Goal: Task Accomplishment & Management: Manage account settings

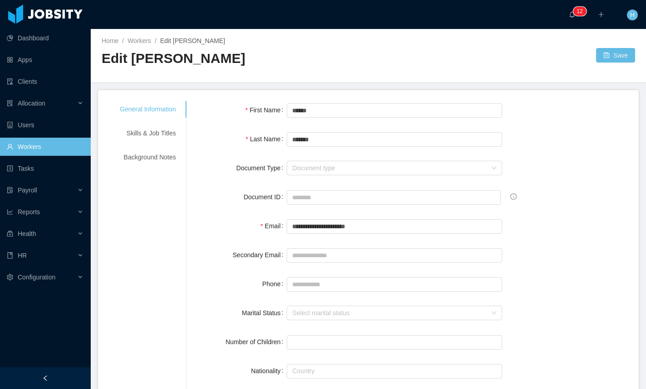
click at [214, 78] on div "Home / Workers / Edit Pepito Ramirez / Edit Pepito Ramirez Save" at bounding box center [368, 56] width 555 height 54
click at [139, 159] on div "Background Notes" at bounding box center [148, 157] width 78 height 17
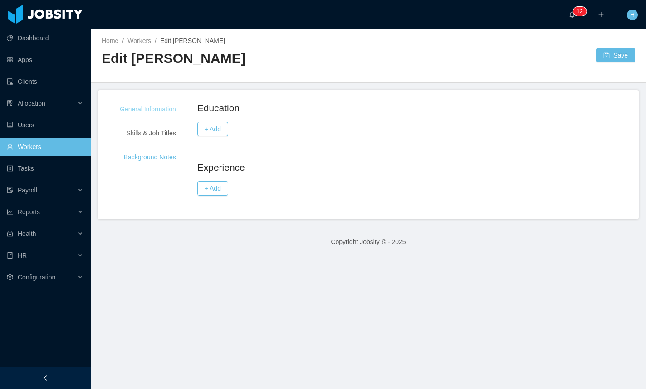
click at [152, 110] on div "General Information" at bounding box center [148, 109] width 78 height 17
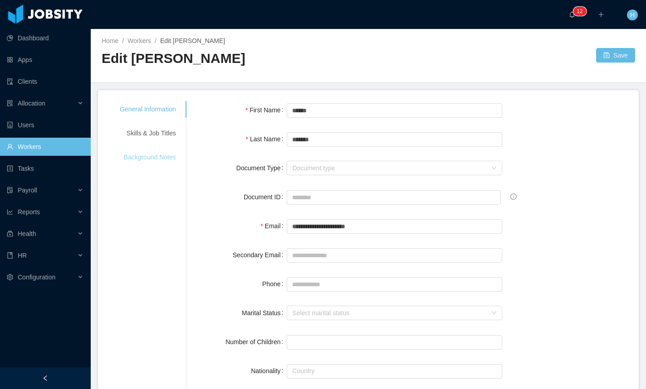
click at [148, 165] on div "Background Notes" at bounding box center [148, 157] width 78 height 17
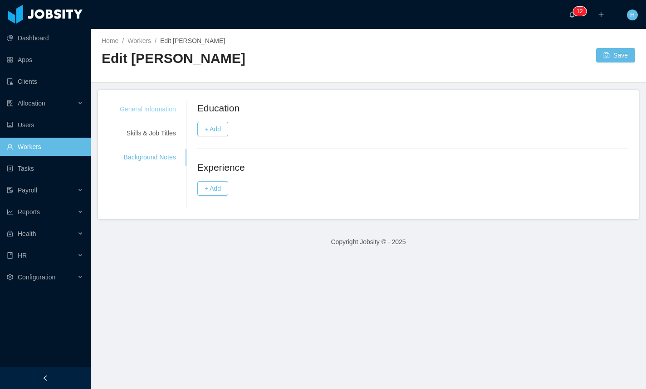
click at [158, 109] on div "General Information" at bounding box center [148, 109] width 78 height 17
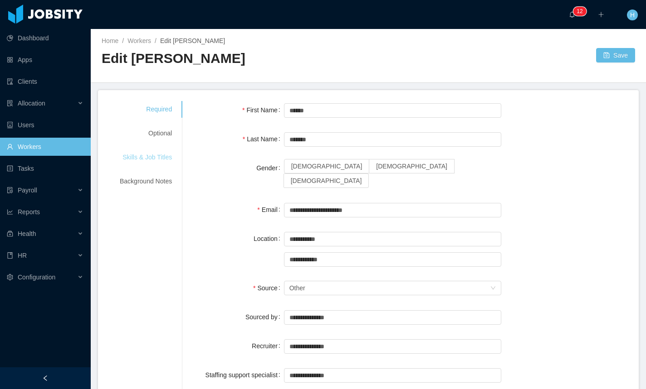
click at [156, 160] on div "Skills & Job Titles" at bounding box center [146, 157] width 74 height 17
click at [156, 136] on div "Optional" at bounding box center [146, 133] width 74 height 17
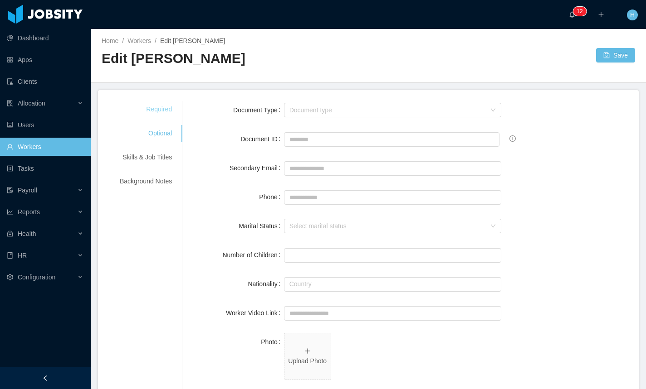
click at [158, 109] on div "Required" at bounding box center [146, 109] width 74 height 17
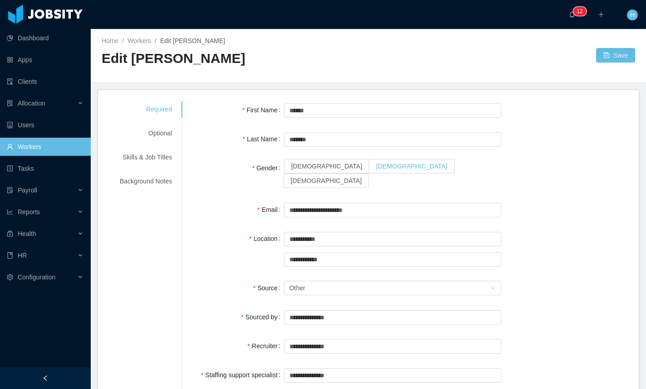
click at [376, 170] on span "[DEMOGRAPHIC_DATA]" at bounding box center [411, 166] width 71 height 7
click at [610, 60] on button "Save" at bounding box center [615, 55] width 39 height 15
click at [376, 165] on span "[DEMOGRAPHIC_DATA]" at bounding box center [411, 166] width 71 height 7
click at [162, 130] on div "Optional" at bounding box center [146, 133] width 74 height 17
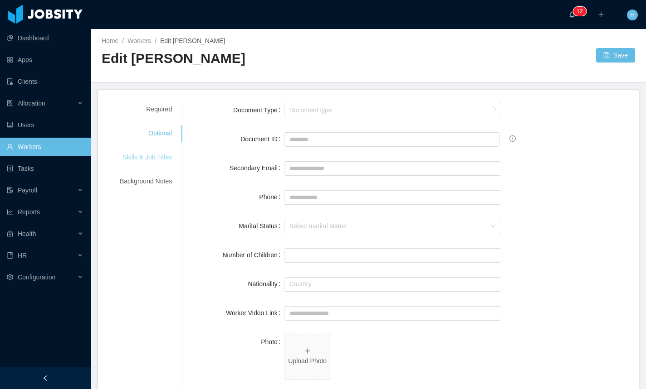
click at [148, 160] on div "Skills & Job Titles" at bounding box center [146, 157] width 74 height 17
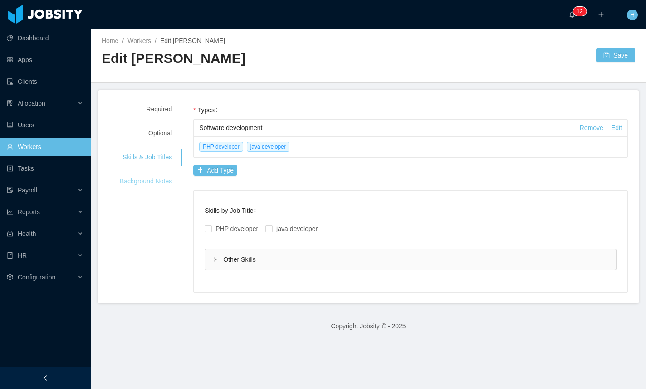
click at [141, 180] on div "Background Notes" at bounding box center [146, 181] width 74 height 17
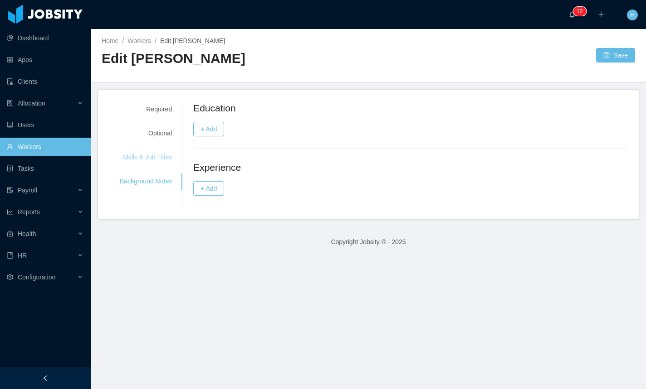
click at [153, 156] on div "Skills & Job Titles" at bounding box center [146, 157] width 74 height 17
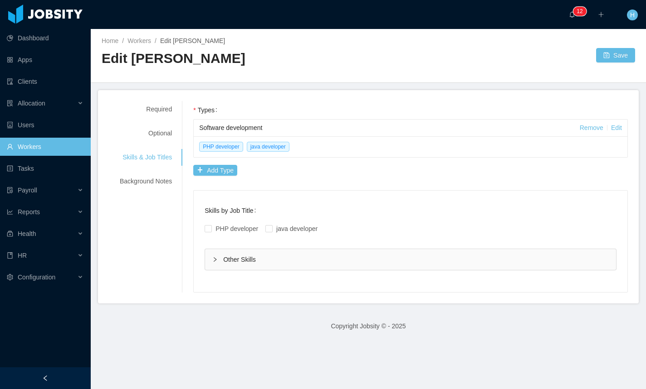
click at [167, 120] on div "Required Optional Skills & Job Titles Background Notes" at bounding box center [146, 145] width 74 height 89
click at [159, 129] on div "Optional" at bounding box center [146, 133] width 74 height 17
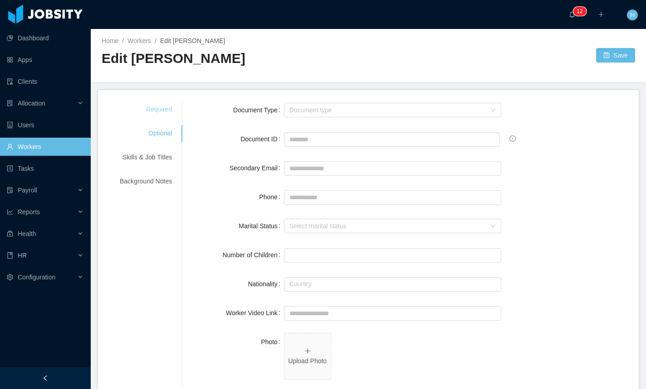
click at [159, 110] on div "Required" at bounding box center [146, 109] width 74 height 17
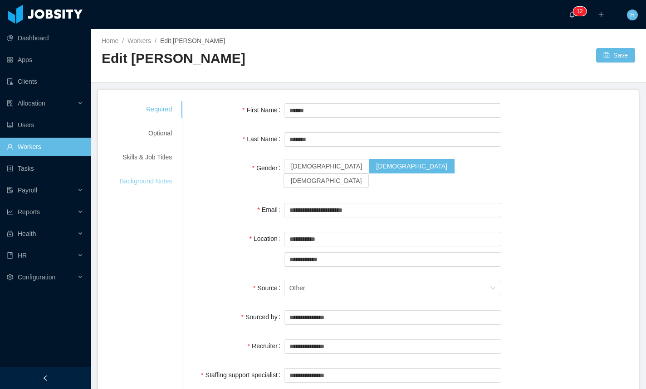
click at [154, 189] on div "Background Notes" at bounding box center [146, 181] width 74 height 17
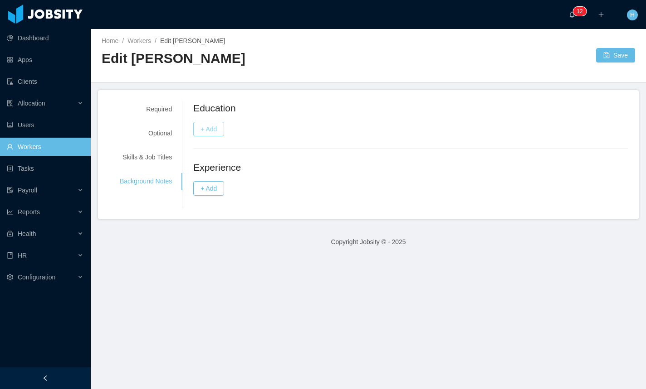
click at [213, 127] on button "+ Add" at bounding box center [208, 129] width 31 height 15
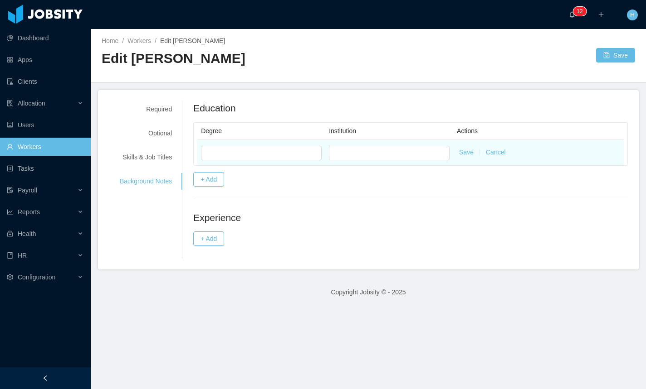
click at [498, 152] on button "Cancel" at bounding box center [496, 153] width 20 height 10
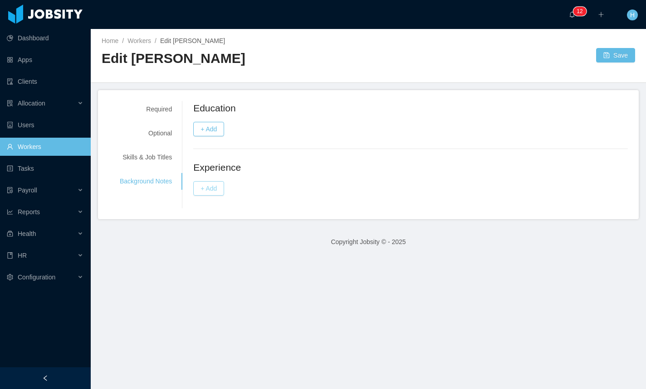
click at [219, 186] on button "+ Add" at bounding box center [208, 188] width 31 height 15
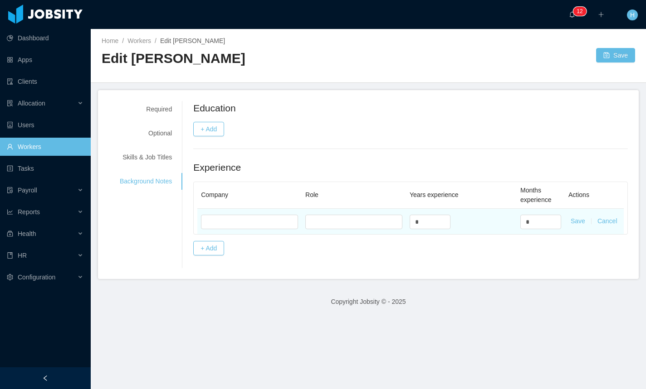
click at [606, 222] on button "Cancel" at bounding box center [607, 222] width 20 height 10
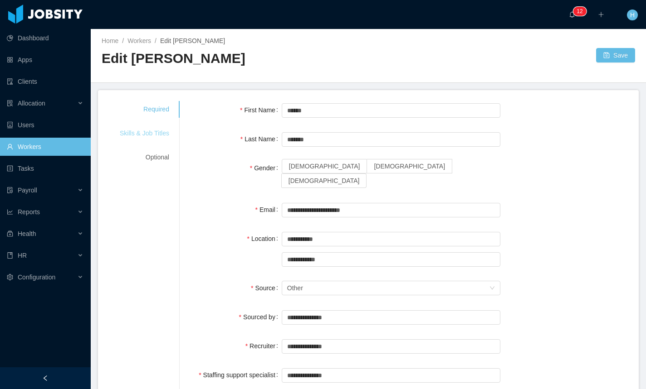
click at [148, 136] on div "Skills & Job Titles" at bounding box center [144, 133] width 71 height 17
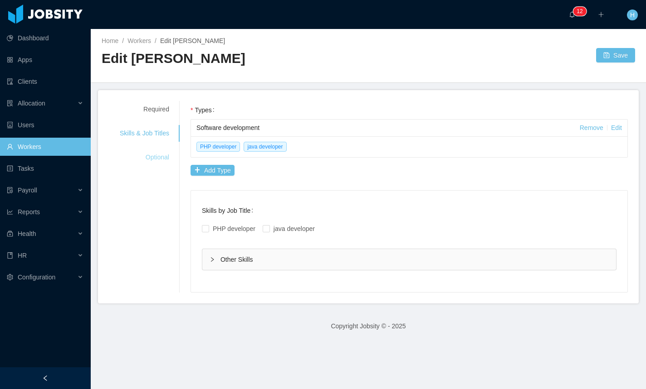
click at [160, 156] on div "Optional" at bounding box center [144, 157] width 71 height 17
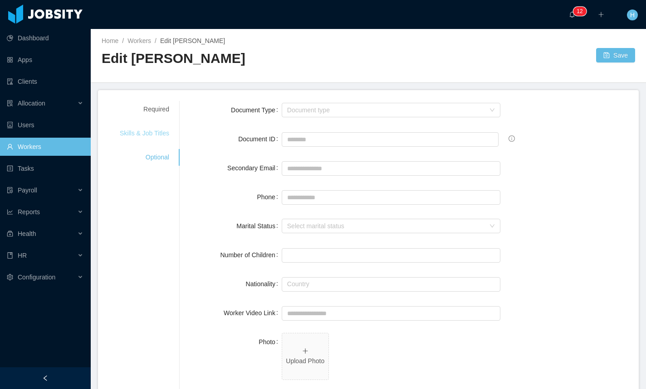
click at [155, 137] on div "Skills & Job Titles" at bounding box center [144, 133] width 71 height 17
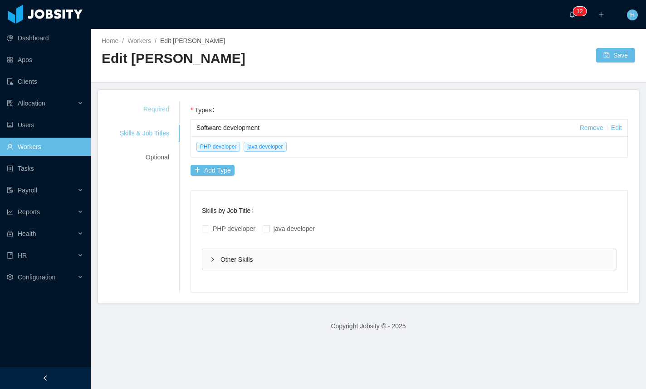
click at [163, 114] on div "Required" at bounding box center [144, 109] width 71 height 17
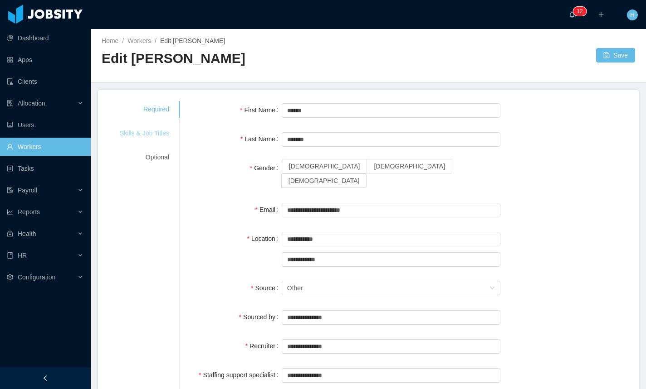
click at [152, 136] on div "Skills & Job Titles" at bounding box center [144, 133] width 71 height 17
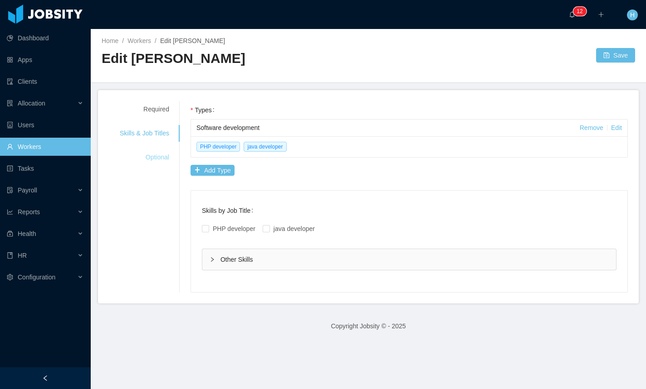
click at [157, 156] on div "Optional" at bounding box center [144, 157] width 71 height 17
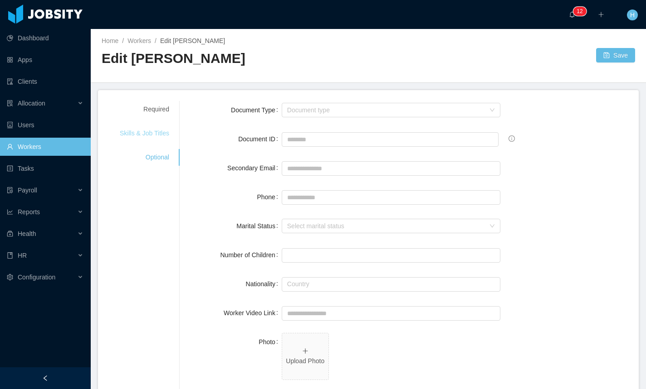
click at [140, 126] on div "Skills & Job Titles" at bounding box center [144, 133] width 71 height 17
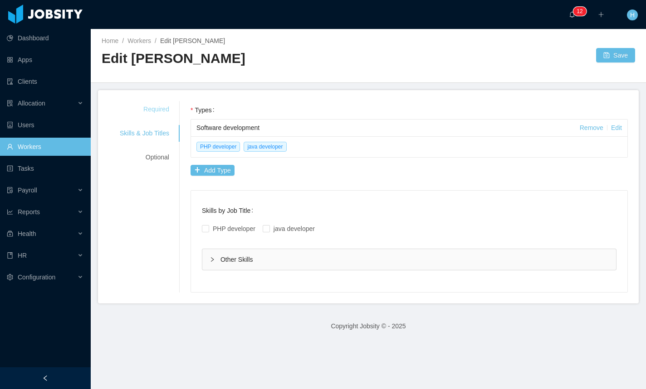
click at [159, 109] on div "Required" at bounding box center [144, 109] width 71 height 17
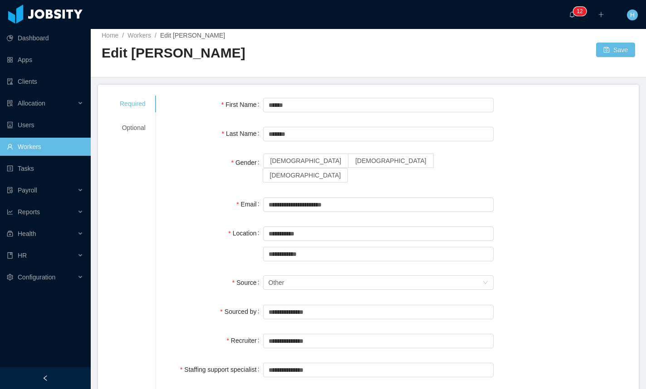
scroll to position [6, 0]
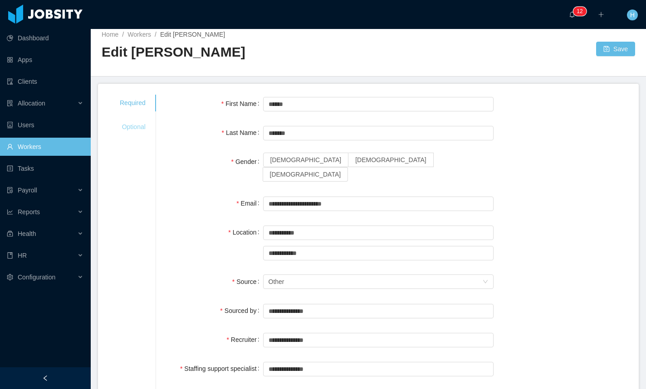
click at [135, 126] on div "Optional" at bounding box center [133, 127] width 48 height 17
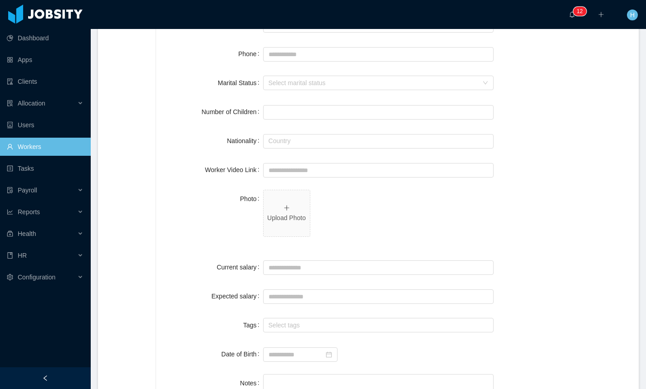
scroll to position [0, 0]
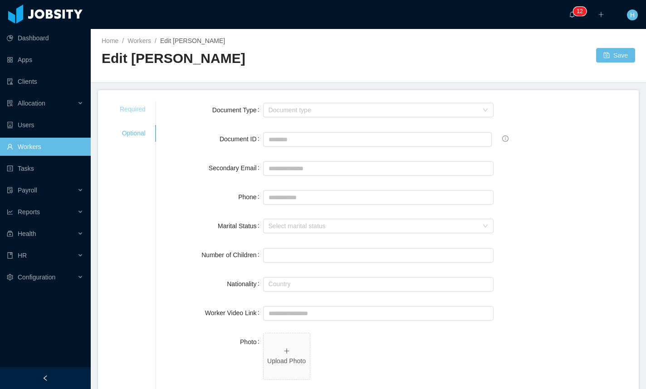
click at [140, 102] on div "Required" at bounding box center [133, 109] width 48 height 17
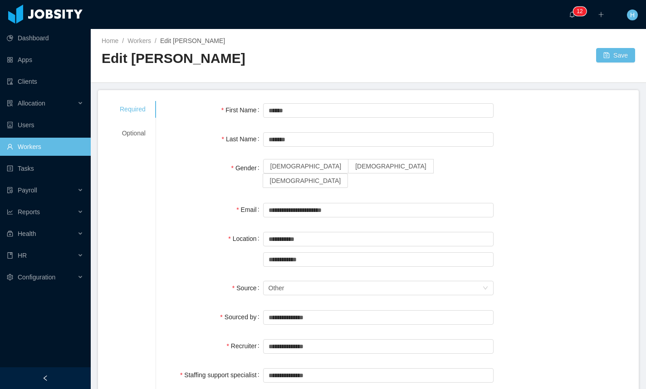
click at [319, 177] on div "[DEMOGRAPHIC_DATA] [DEMOGRAPHIC_DATA] [DEMOGRAPHIC_DATA]" at bounding box center [378, 174] width 230 height 31
click at [355, 170] on span "[DEMOGRAPHIC_DATA]" at bounding box center [390, 166] width 71 height 7
click at [627, 57] on button "Save" at bounding box center [615, 55] width 39 height 15
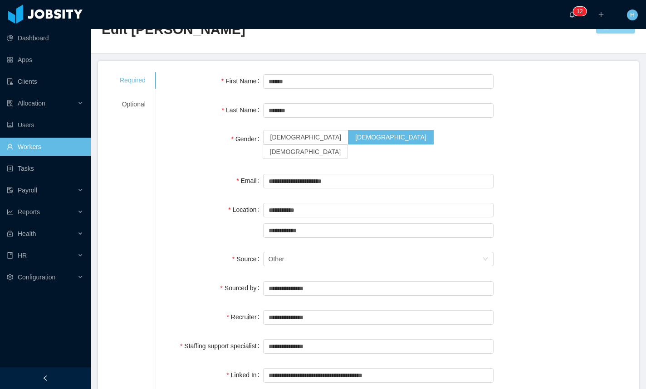
scroll to position [11, 0]
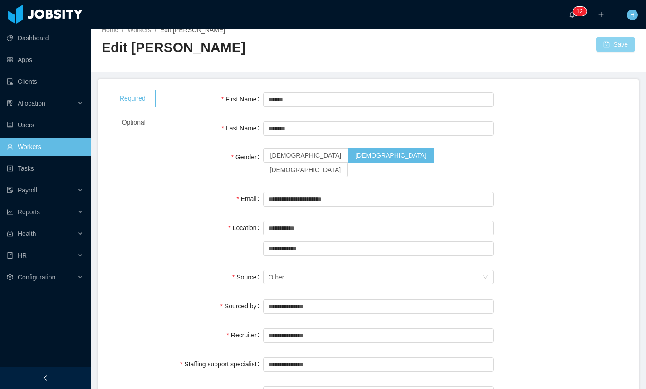
click at [608, 47] on button "Save" at bounding box center [615, 44] width 39 height 15
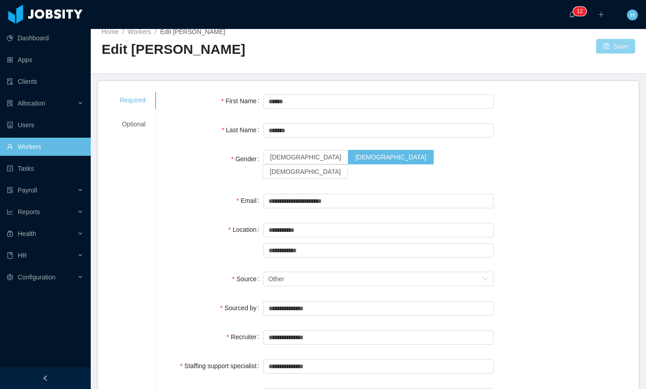
scroll to position [0, 0]
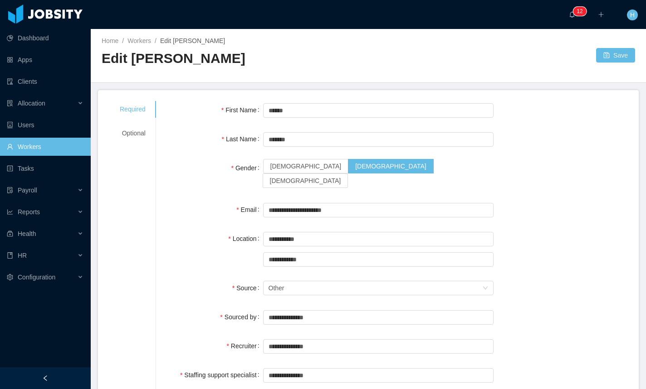
click at [199, 170] on div "Gender" at bounding box center [215, 168] width 96 height 18
click at [623, 57] on button "Save" at bounding box center [615, 55] width 39 height 15
click at [355, 165] on span "[DEMOGRAPHIC_DATA]" at bounding box center [390, 166] width 71 height 7
click at [617, 58] on button "Save" at bounding box center [615, 55] width 39 height 15
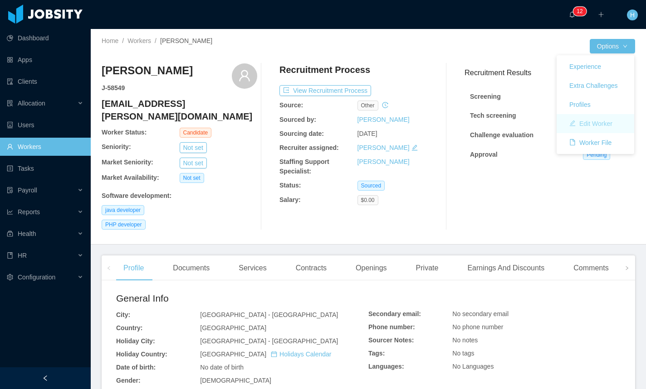
click at [593, 121] on button "Edit Worker" at bounding box center [591, 124] width 58 height 15
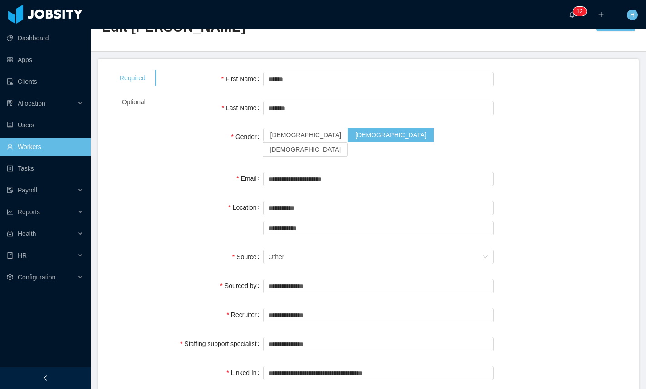
scroll to position [27, 0]
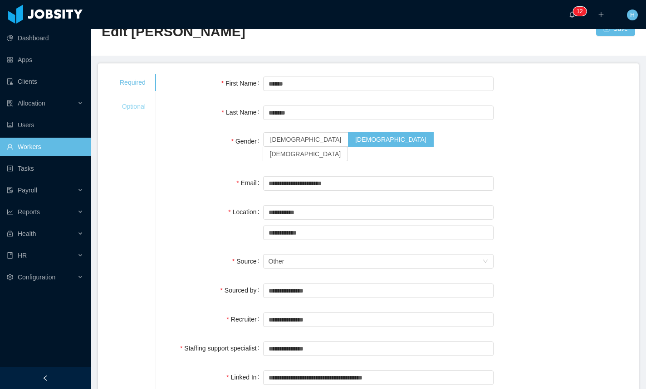
click at [129, 99] on div "Optional" at bounding box center [133, 106] width 48 height 17
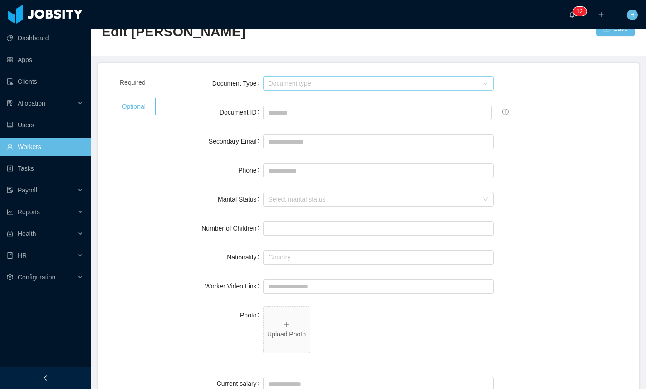
click at [307, 79] on div "Document type" at bounding box center [372, 83] width 209 height 9
click at [277, 102] on li "ID" at bounding box center [378, 101] width 230 height 15
click at [292, 117] on input "Document ID" at bounding box center [377, 113] width 229 height 15
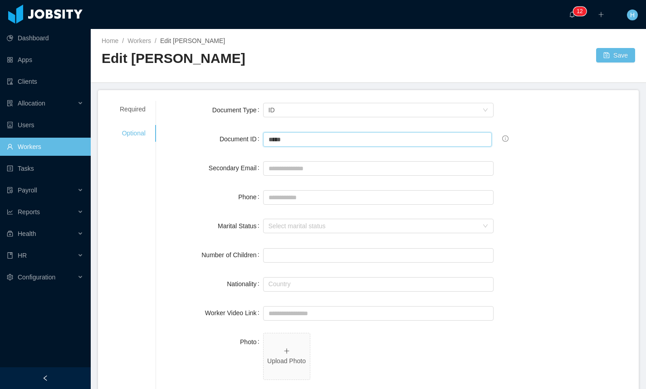
type input "*****"
click at [610, 65] on div "Home / Workers / Edit Pepito Ramirez / Edit Pepito Ramirez Save" at bounding box center [368, 56] width 555 height 54
click at [611, 58] on button "Save" at bounding box center [615, 55] width 39 height 15
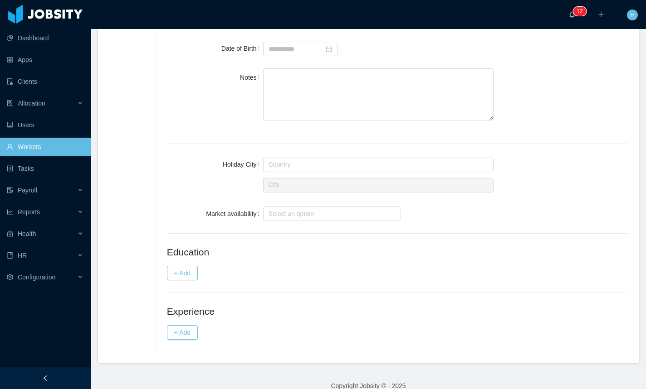
scroll to position [462, 0]
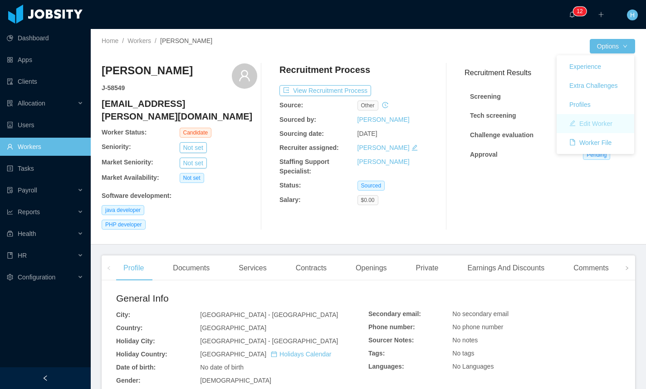
click at [582, 123] on button "Edit Worker" at bounding box center [591, 124] width 58 height 15
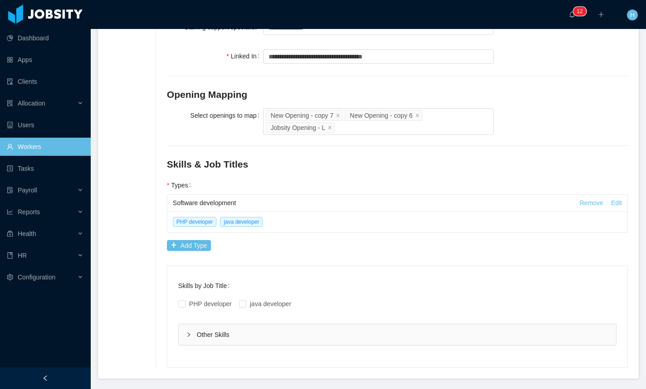
scroll to position [350, 0]
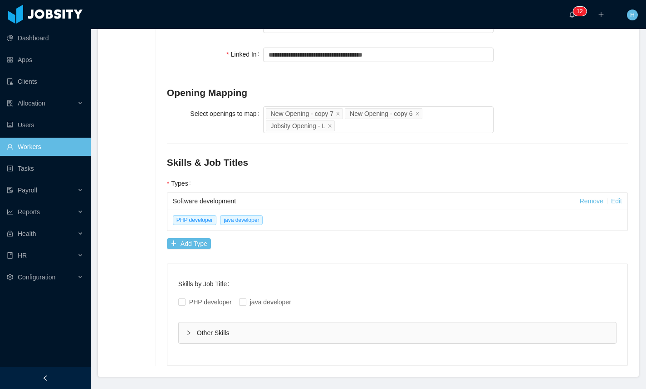
click at [217, 323] on div "Other Skills" at bounding box center [397, 333] width 437 height 21
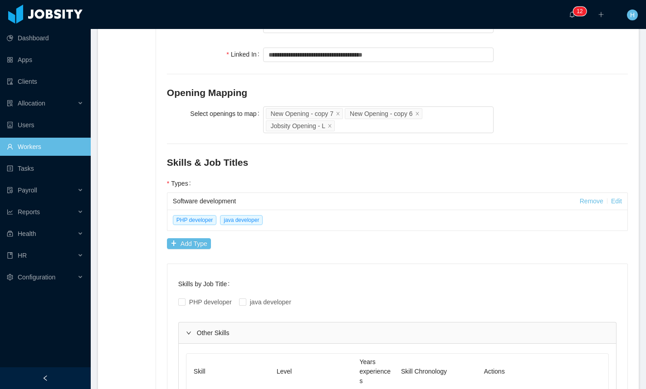
scroll to position [460, 0]
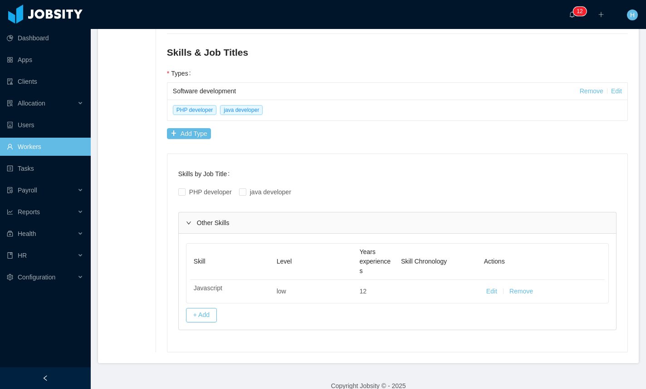
click at [208, 220] on div "Other Skills" at bounding box center [397, 223] width 437 height 21
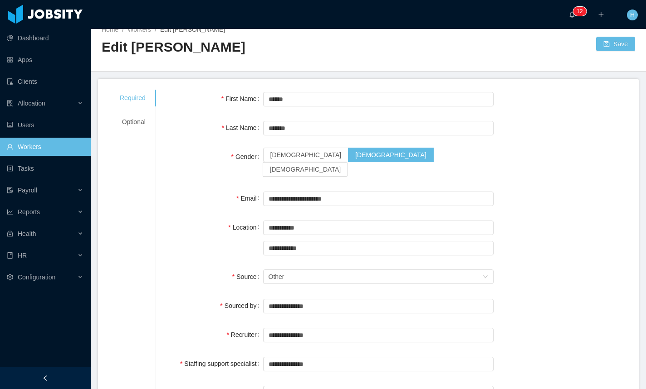
scroll to position [0, 0]
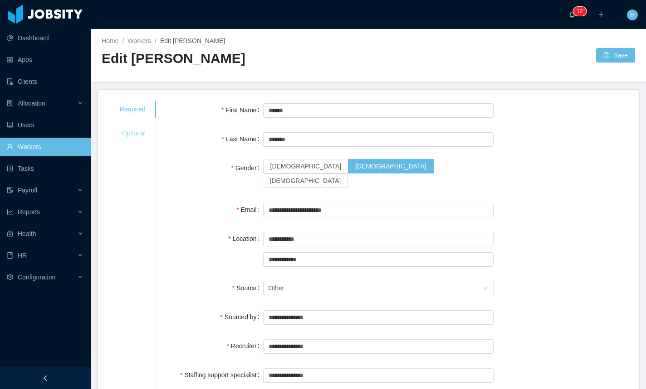
click at [131, 126] on div "Optional" at bounding box center [133, 133] width 48 height 17
